Goal: Task Accomplishment & Management: Manage account settings

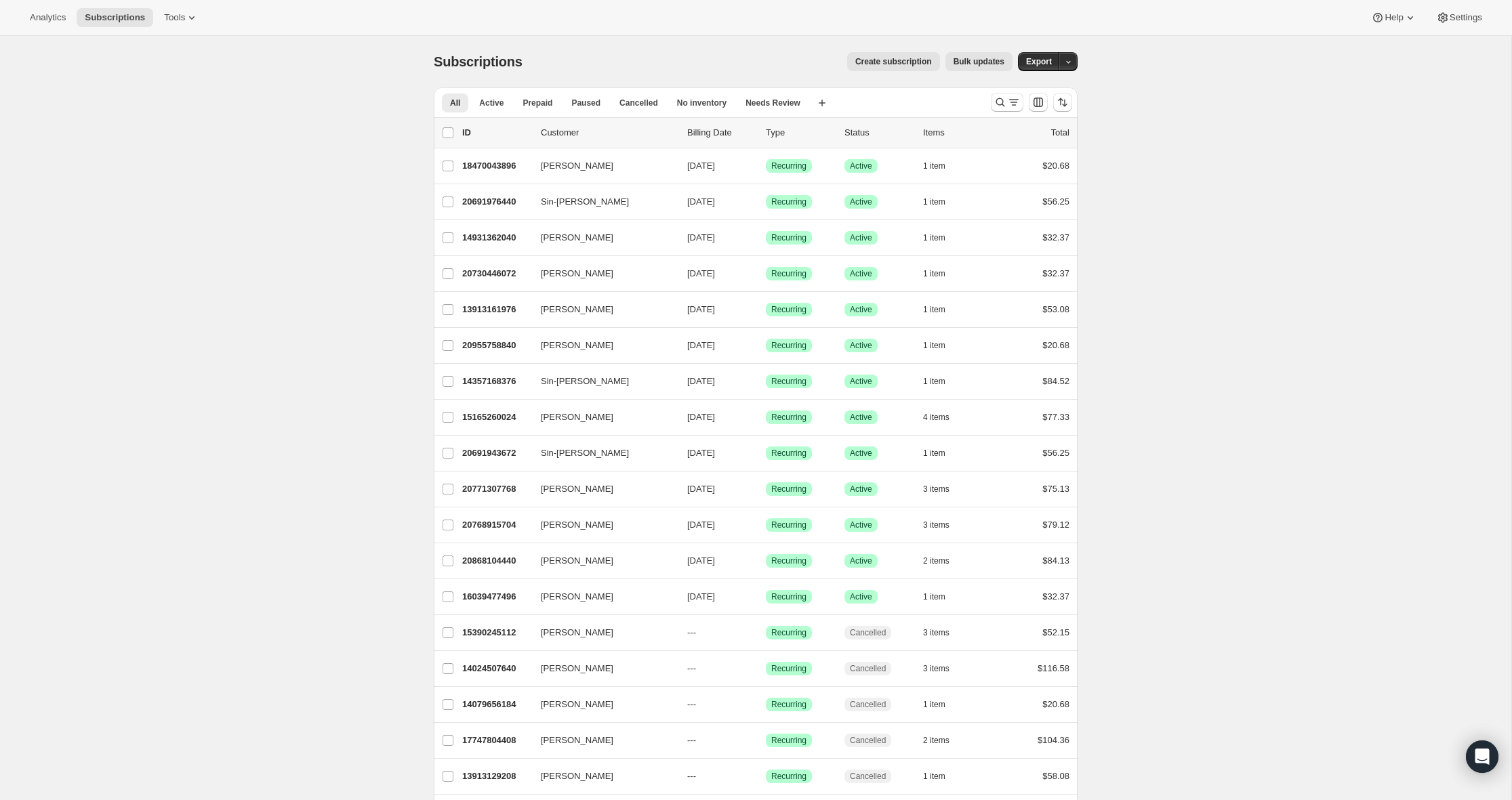
click at [248, 218] on div "Subscriptions. This page is ready Subscriptions Create subscription Bulk update…" at bounding box center [755, 596] width 1511 height 1121
drag, startPoint x: 224, startPoint y: 221, endPoint x: 220, endPoint y: 198, distance: 23.3
click at [223, 215] on div "Subscriptions. This page is ready Subscriptions Create subscription Bulk update…" at bounding box center [755, 596] width 1511 height 1121
click at [185, 6] on div "Analytics Subscriptions Tools Help Settings" at bounding box center [756, 18] width 1512 height 36
click at [184, 16] on span "Tools" at bounding box center [174, 17] width 21 height 11
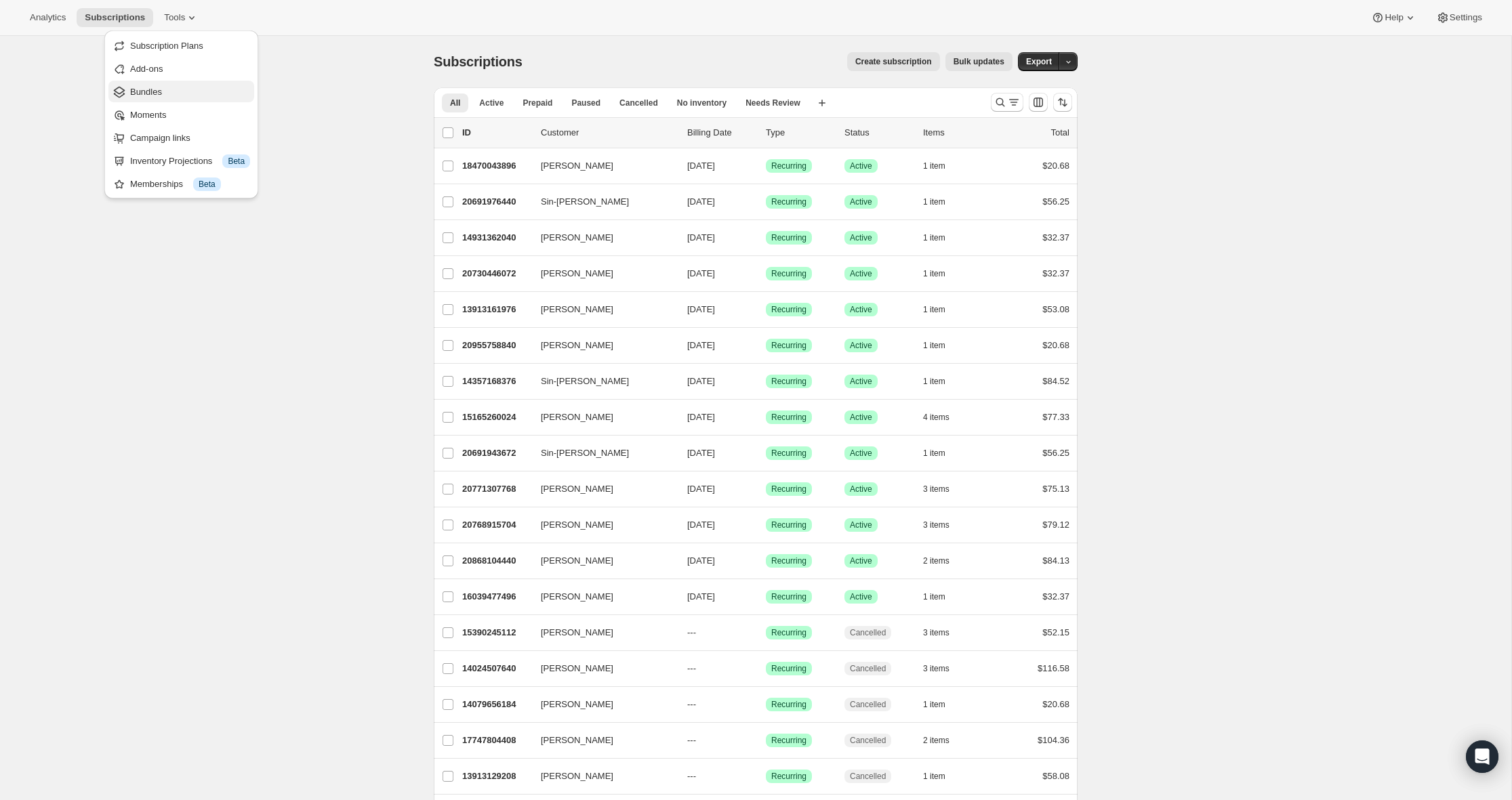
click at [168, 97] on span "Bundles" at bounding box center [190, 92] width 120 height 14
click at [185, 22] on span "Tools" at bounding box center [174, 17] width 21 height 11
click at [187, 94] on span "Bundles" at bounding box center [190, 92] width 120 height 14
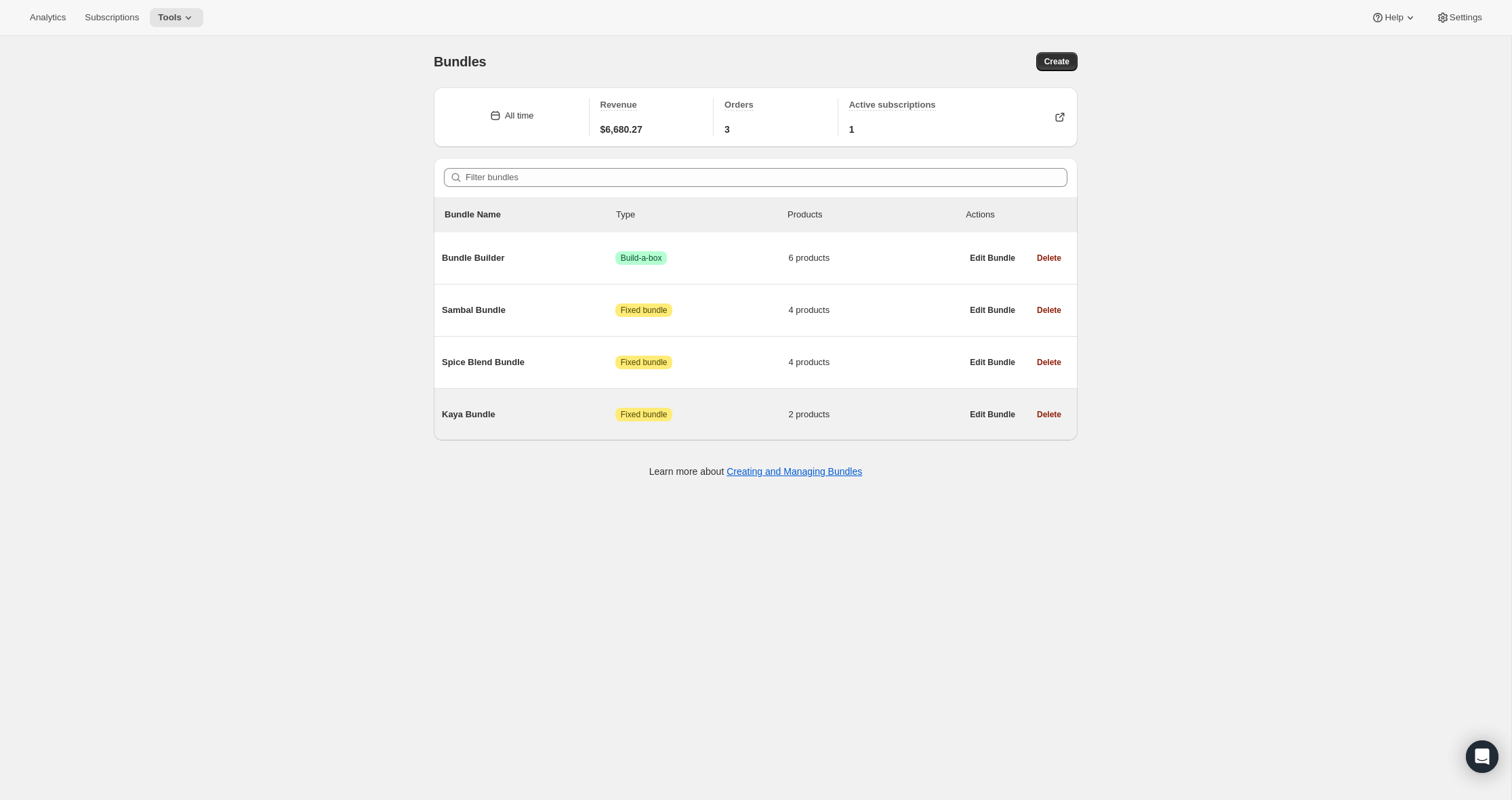
click at [495, 409] on div "Kaya Bundle Attention Fixed bundle 2 products" at bounding box center [702, 414] width 520 height 35
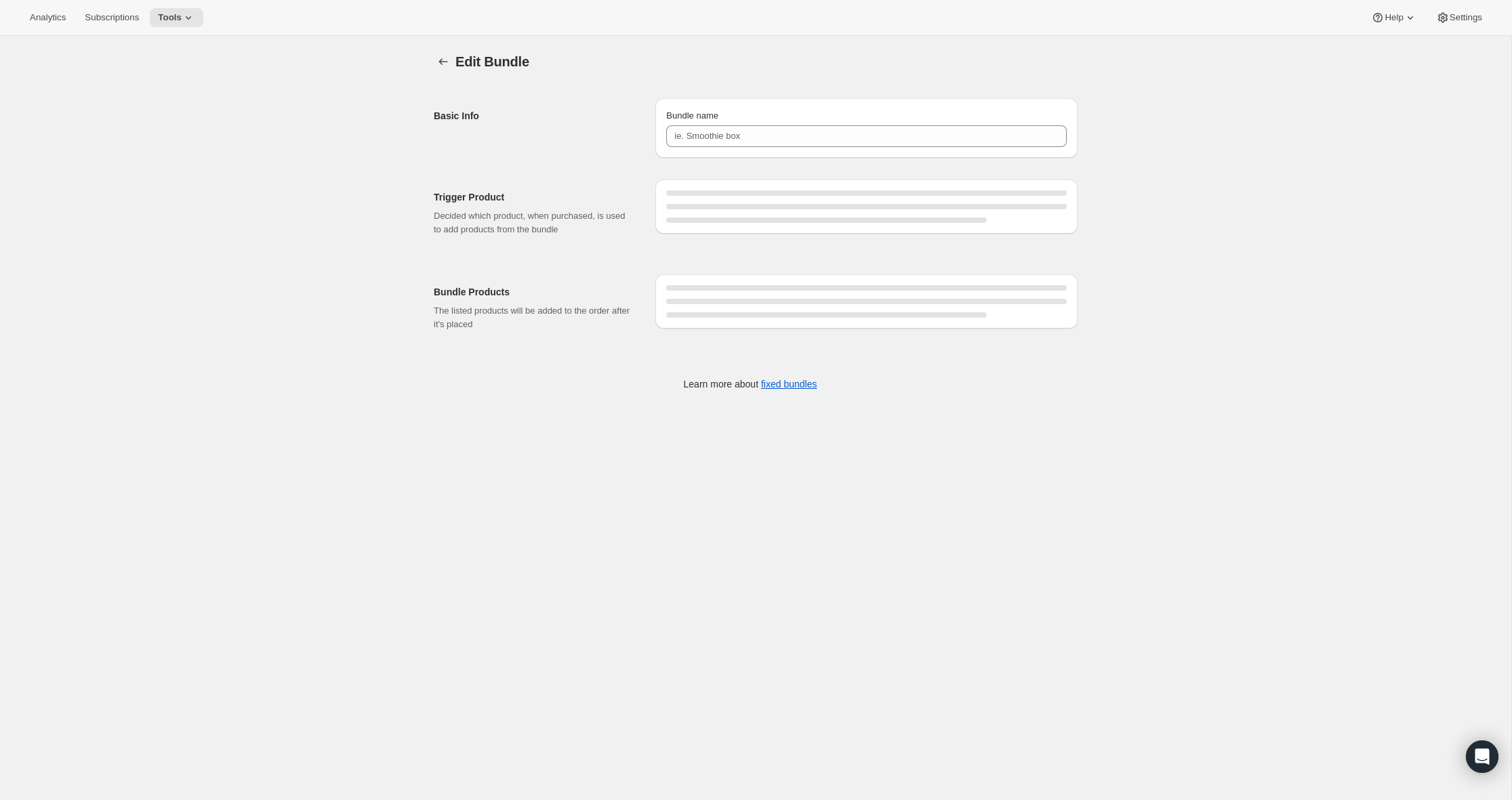
type input "Kaya Bundle"
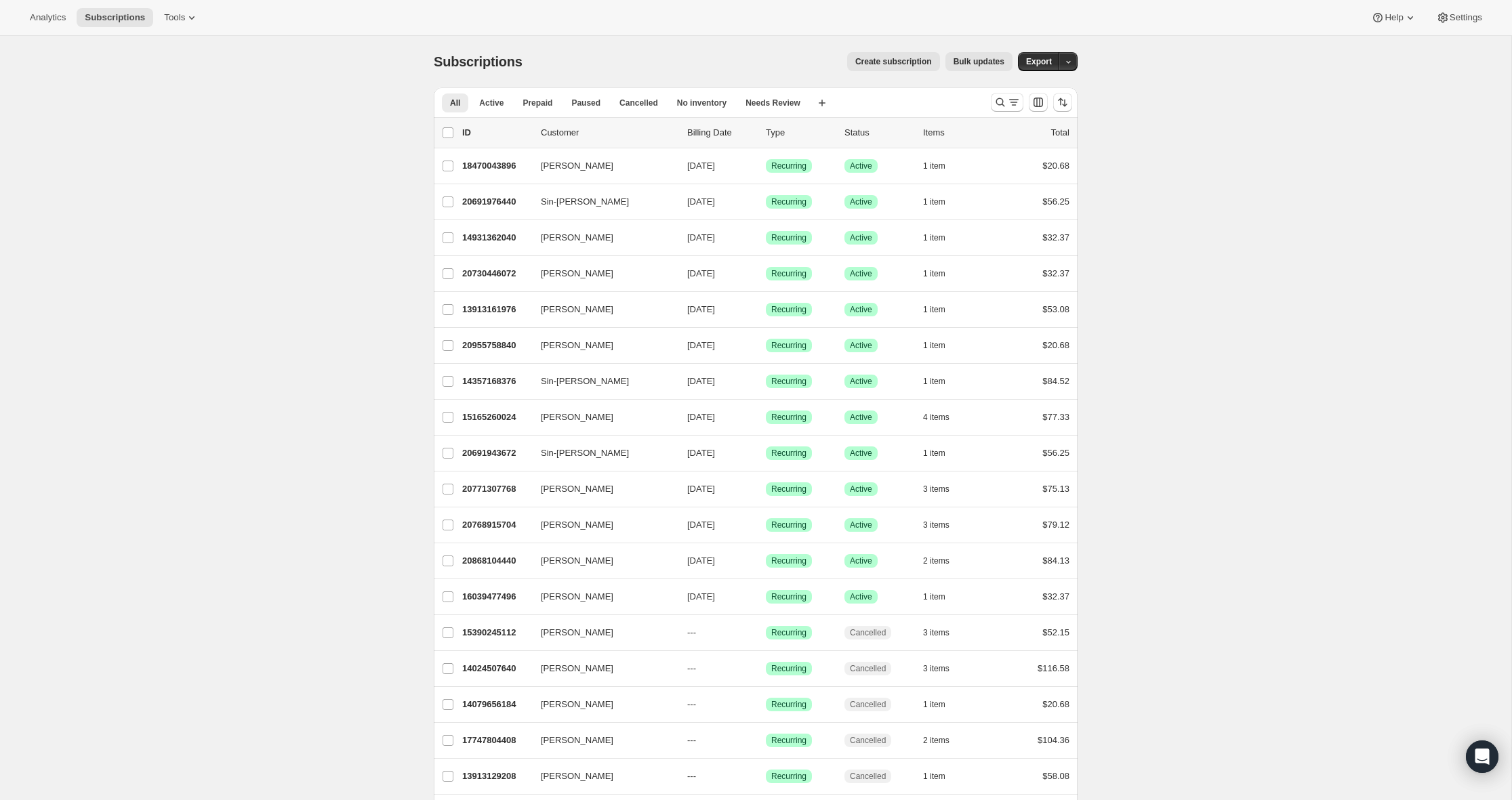
click at [175, 31] on div "Analytics Subscriptions Tools Help Settings" at bounding box center [756, 18] width 1512 height 36
click at [178, 11] on button "Tools" at bounding box center [181, 17] width 51 height 19
click at [183, 87] on span "Bundles" at bounding box center [190, 92] width 120 height 14
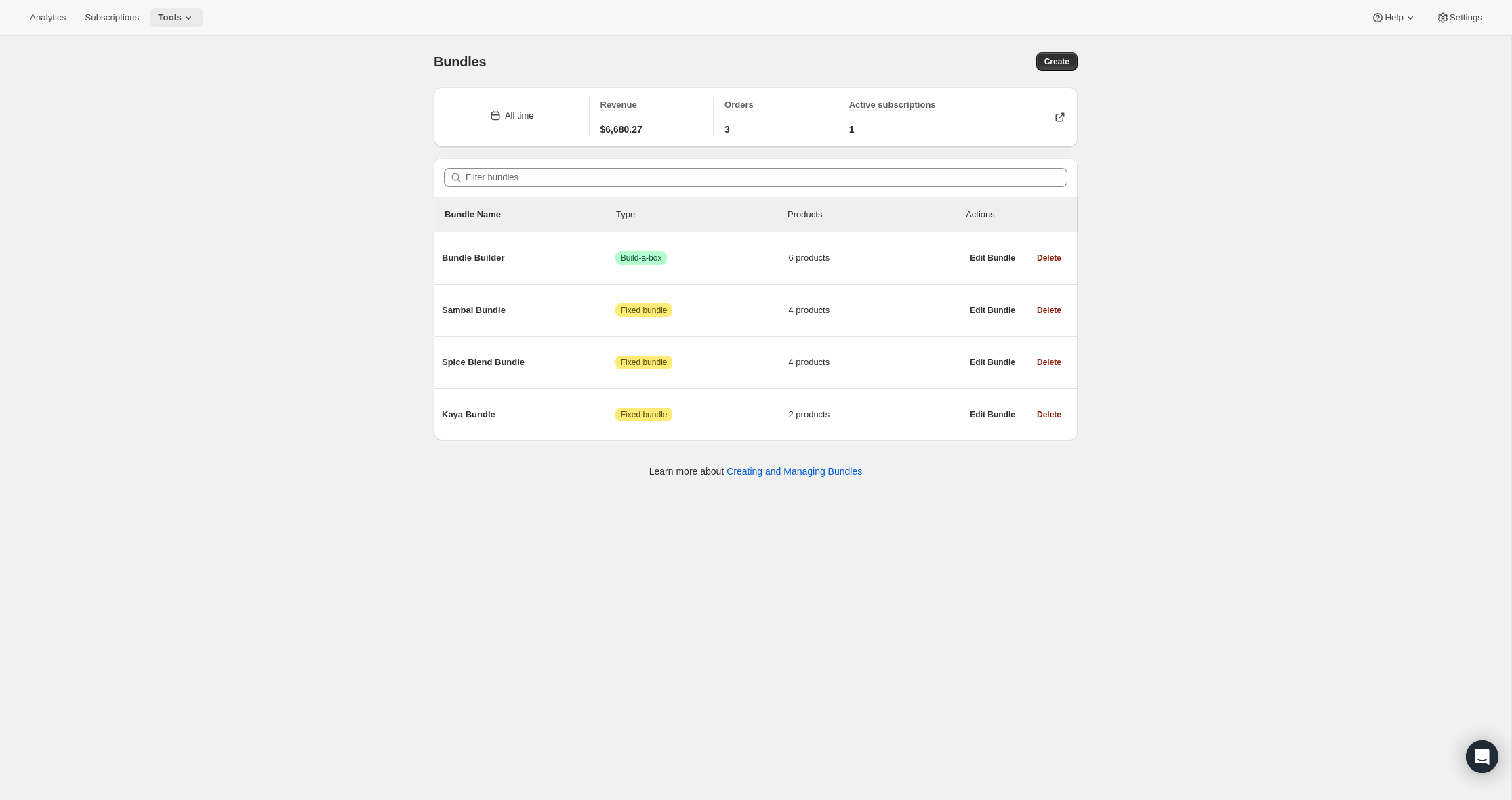
click at [182, 15] on span "Tools" at bounding box center [170, 17] width 24 height 11
click at [172, 73] on span "Add-ons" at bounding box center [189, 69] width 120 height 14
